Goal: Transaction & Acquisition: Purchase product/service

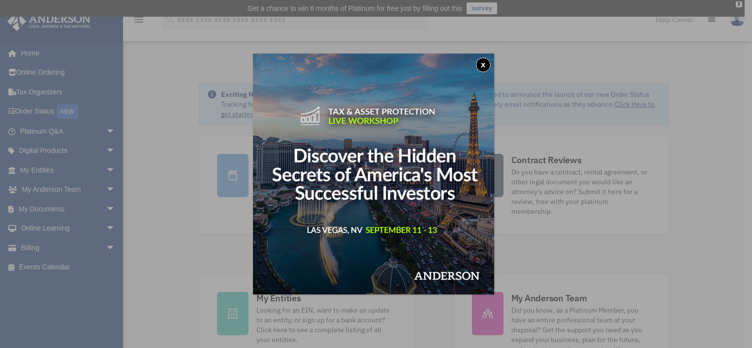
click at [486, 64] on button "x" at bounding box center [483, 65] width 15 height 15
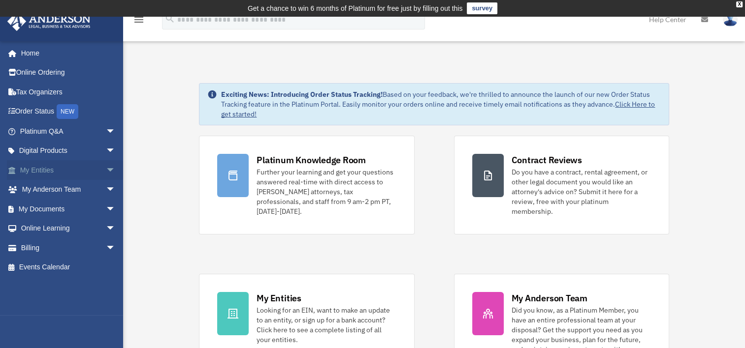
click at [58, 169] on link "My Entities arrow_drop_down" at bounding box center [69, 170] width 124 height 20
click at [106, 170] on span "arrow_drop_down" at bounding box center [116, 170] width 20 height 20
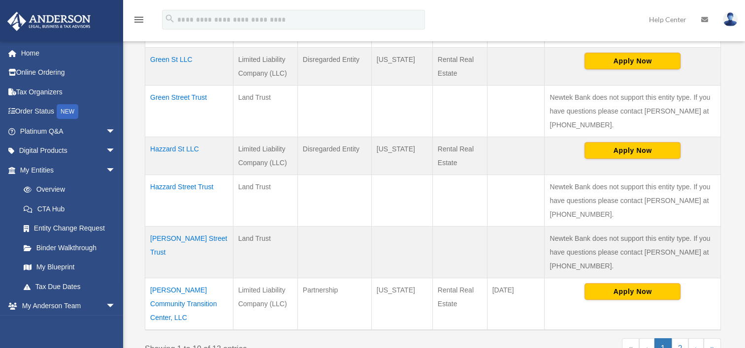
scroll to position [443, 0]
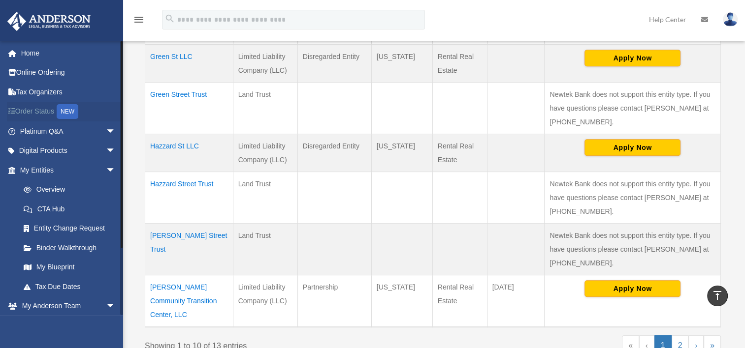
click at [50, 111] on link "Order Status NEW" at bounding box center [69, 112] width 124 height 20
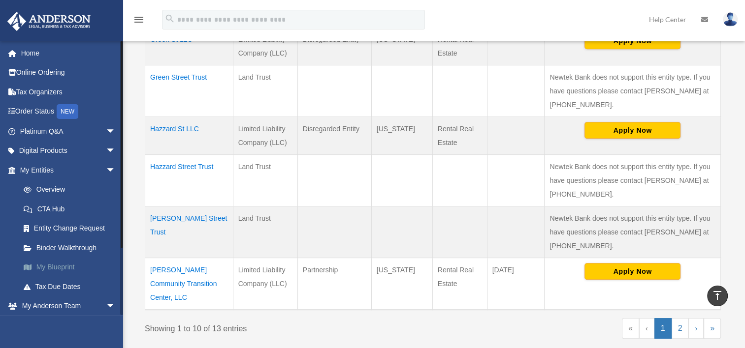
scroll to position [80, 0]
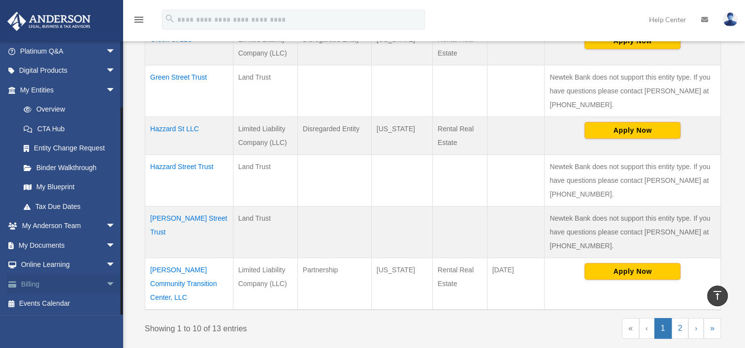
click at [53, 291] on link "Billing arrow_drop_down" at bounding box center [69, 285] width 124 height 20
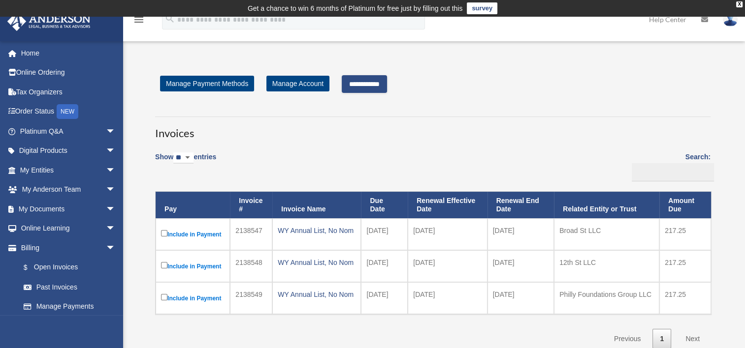
click at [161, 269] on label "Include in Payment" at bounding box center [192, 266] width 63 height 12
click at [175, 234] on label "Include in Payment" at bounding box center [192, 234] width 63 height 12
click at [207, 232] on label "Include in Payment" at bounding box center [192, 234] width 63 height 12
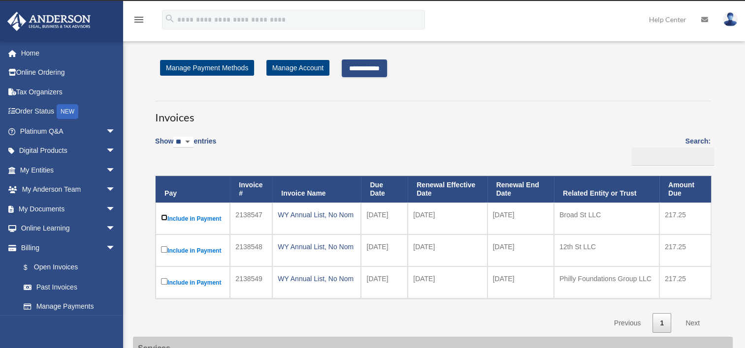
scroll to position [17, 0]
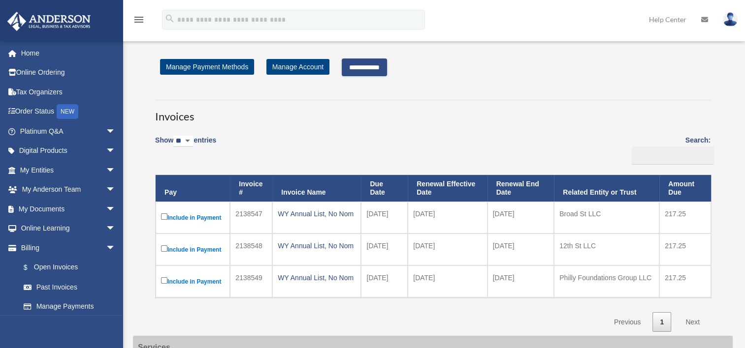
click at [360, 69] on input "**********" at bounding box center [364, 68] width 45 height 18
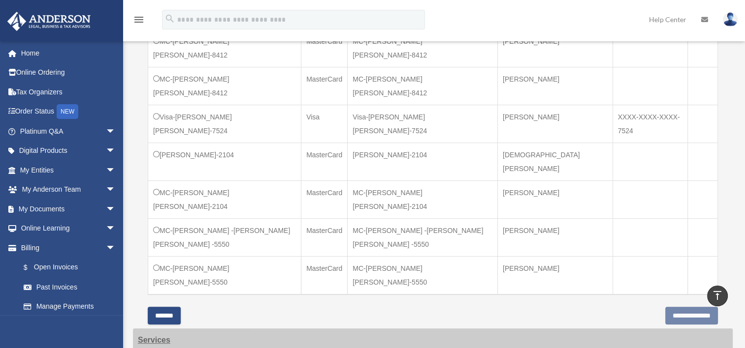
scroll to position [408, 0]
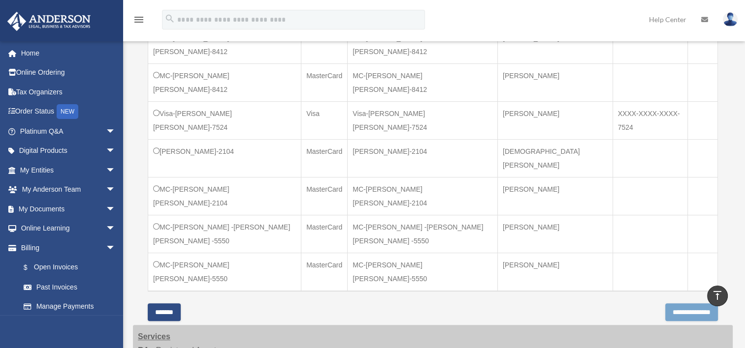
click at [667, 304] on input "**********" at bounding box center [691, 313] width 53 height 18
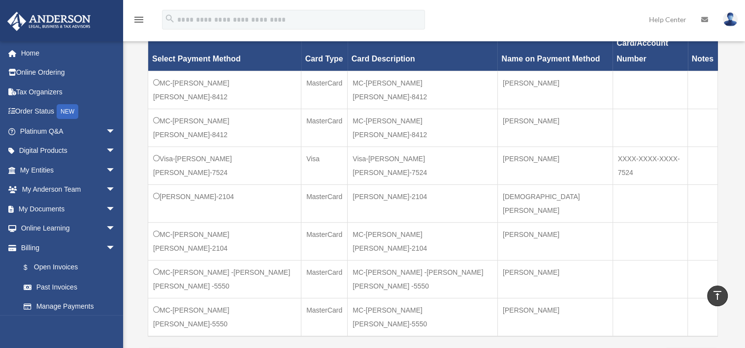
scroll to position [362, 0]
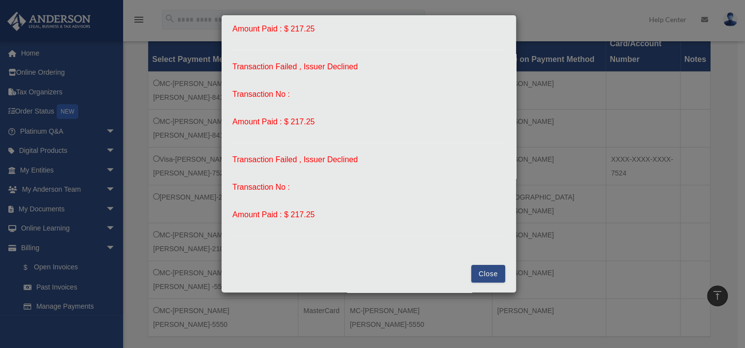
scroll to position [0, 0]
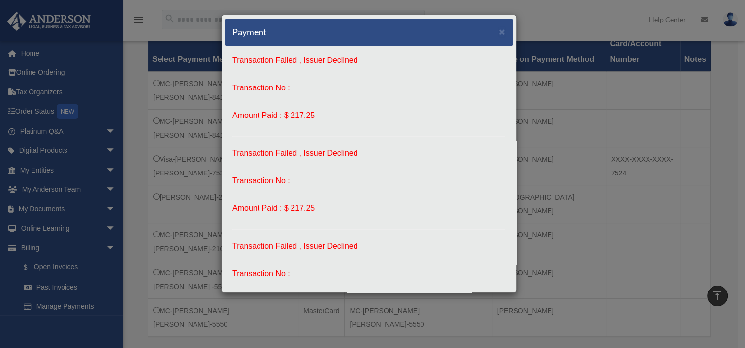
click at [467, 241] on p "Transaction Failed , Issuer Declined" at bounding box center [368, 247] width 273 height 14
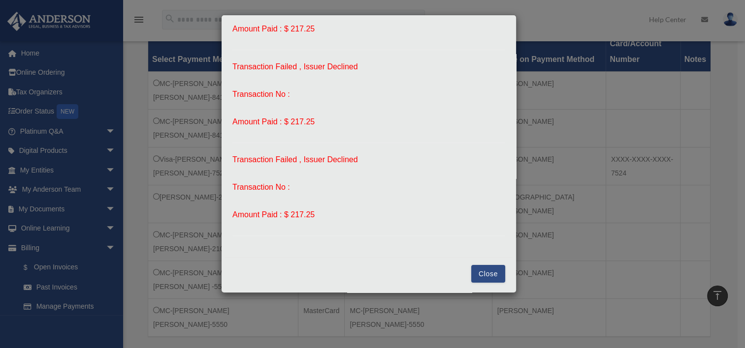
click at [478, 274] on button "Close" at bounding box center [488, 274] width 34 height 18
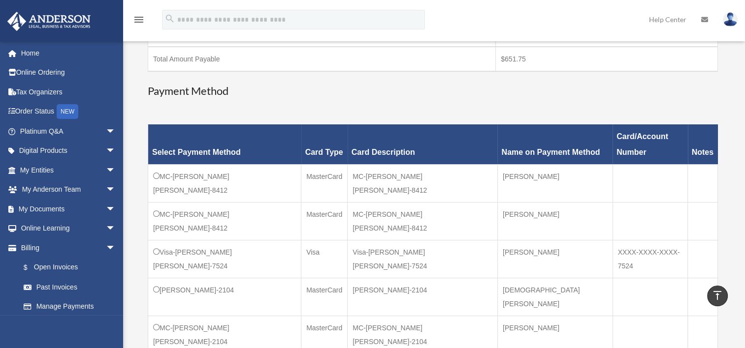
scroll to position [265, 0]
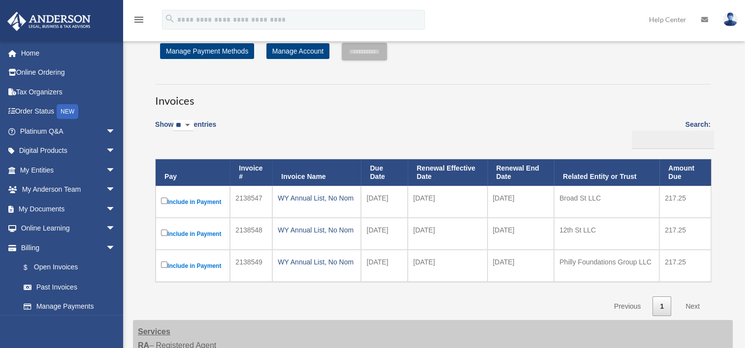
scroll to position [35, 0]
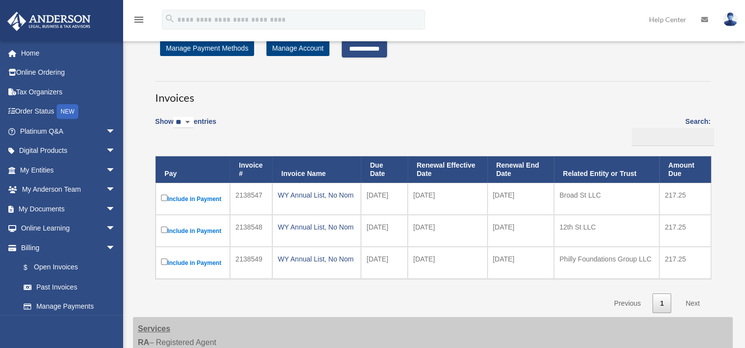
click at [379, 45] on input "**********" at bounding box center [364, 49] width 45 height 18
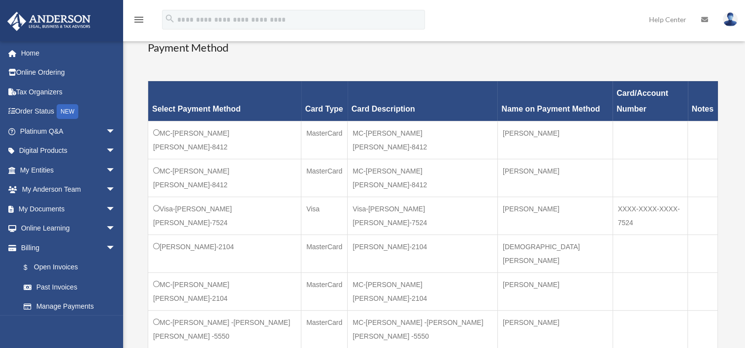
scroll to position [323, 0]
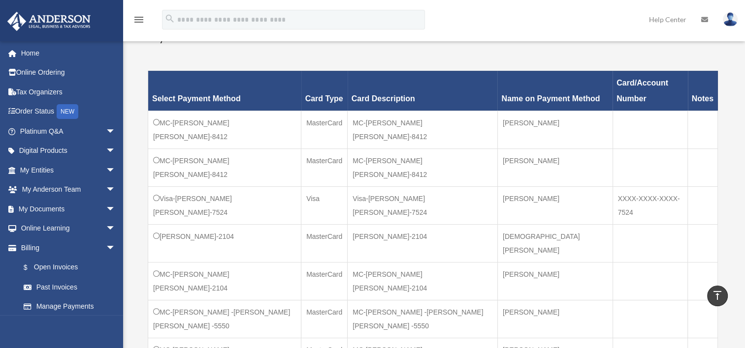
click at [152, 300] on td "MC-[PERSON_NAME] -[PERSON_NAME] [PERSON_NAME] -5550" at bounding box center [224, 319] width 153 height 38
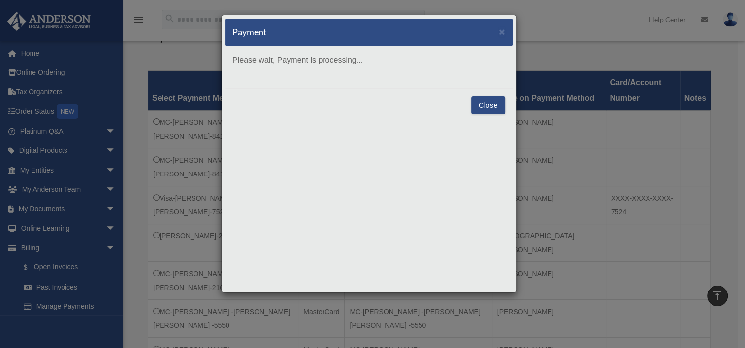
click at [481, 106] on button "Close" at bounding box center [488, 105] width 34 height 18
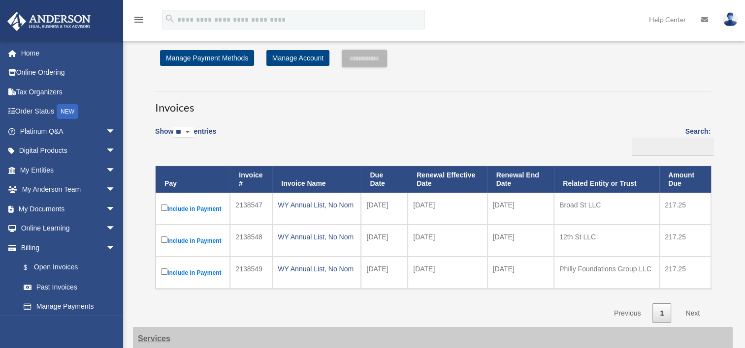
scroll to position [27, 0]
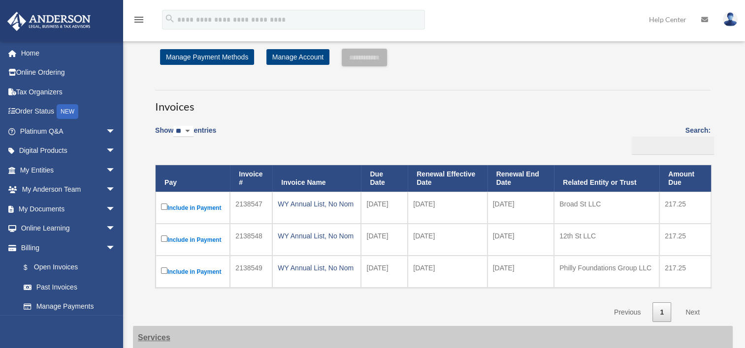
click at [408, 125] on div "Show ** ** ** *** entries Search: Pay Invoice # Invoice Name Due Date Renewal E…" at bounding box center [432, 221] width 555 height 203
